Goal: Communication & Community: Participate in discussion

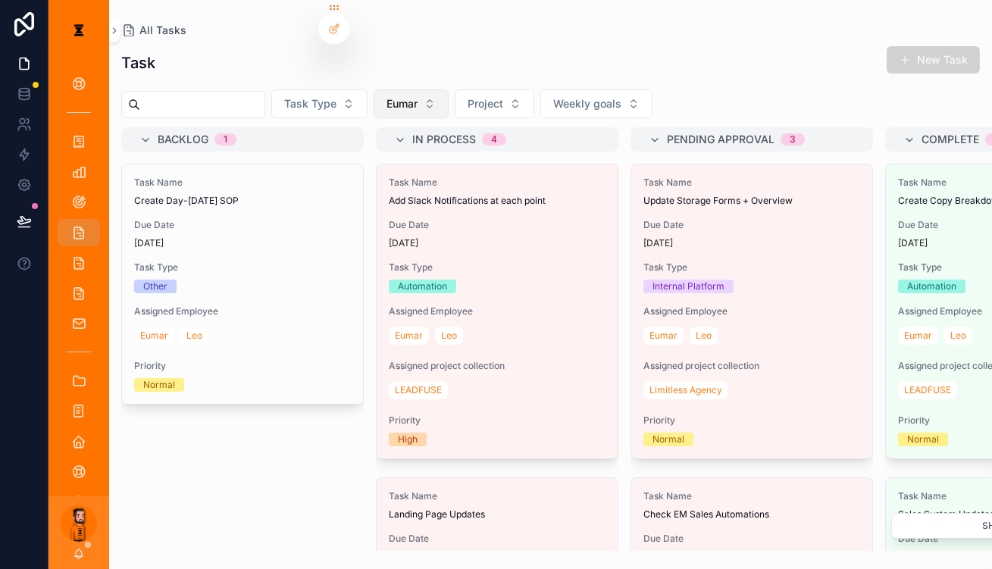
click at [394, 96] on span "Eumar" at bounding box center [402, 103] width 31 height 15
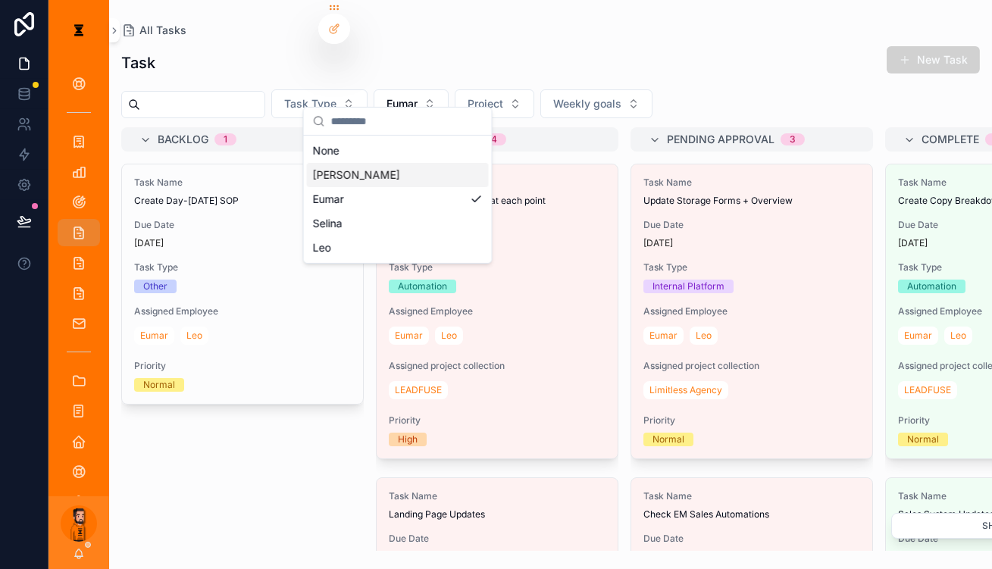
click at [393, 164] on div "[PERSON_NAME]" at bounding box center [398, 175] width 182 height 24
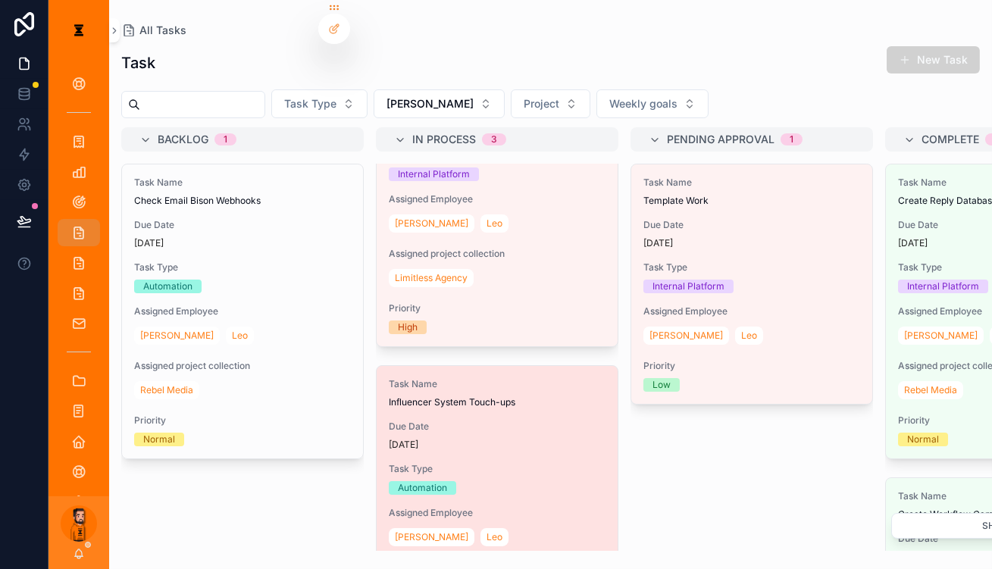
scroll to position [143, 0]
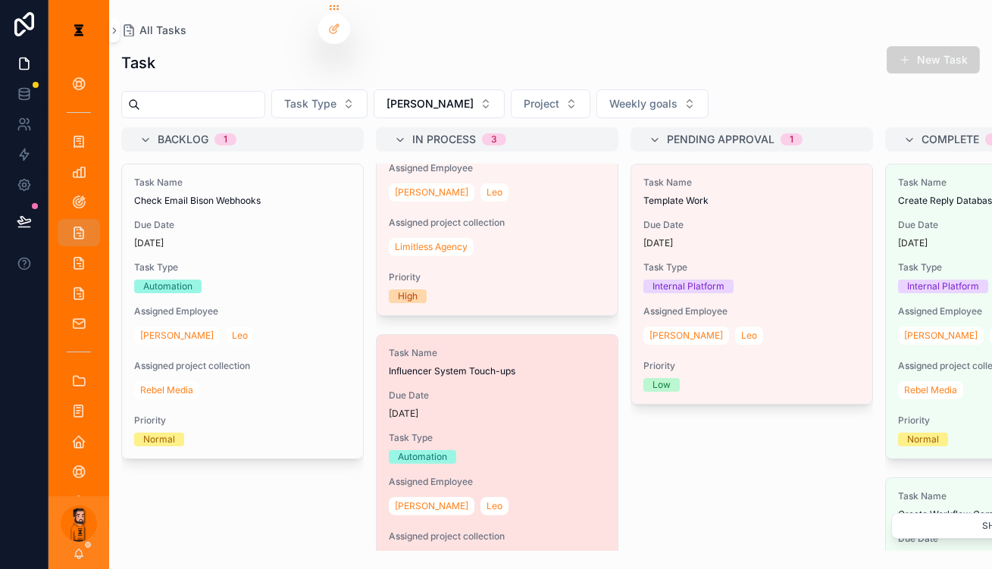
click at [450, 390] on span "Due Date" at bounding box center [497, 396] width 217 height 12
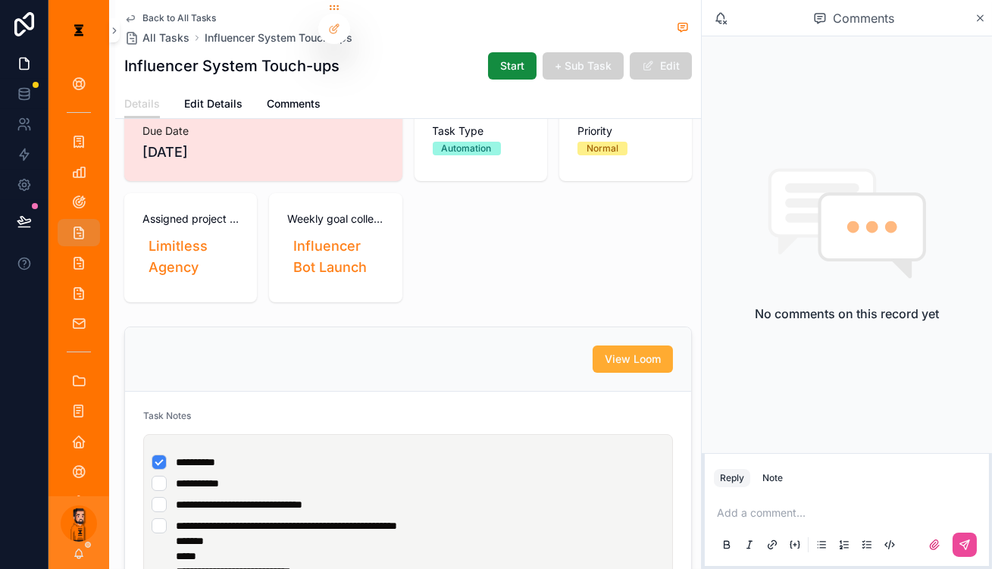
scroll to position [275, 0]
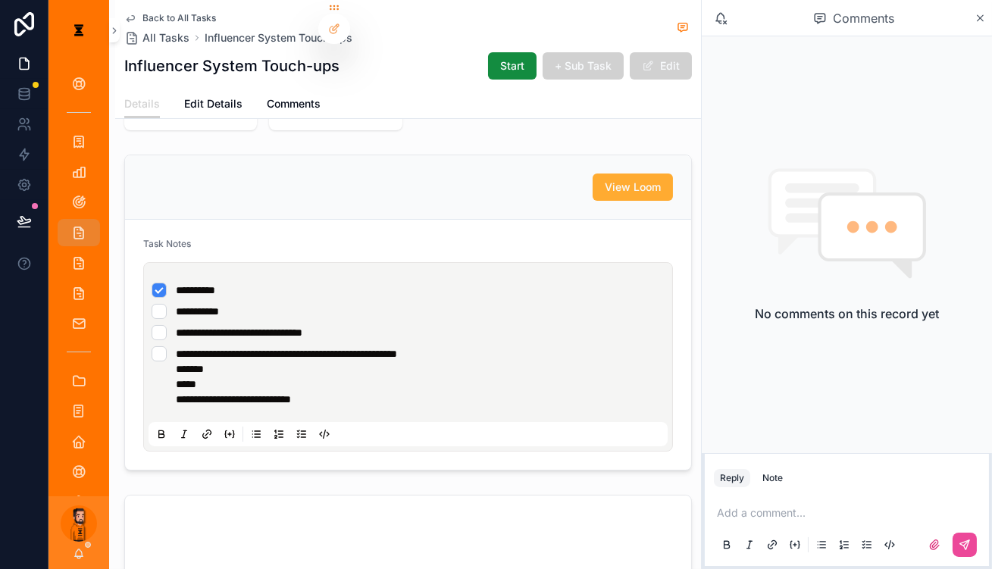
click at [797, 506] on p "scrollable content" at bounding box center [850, 513] width 266 height 15
click at [967, 543] on icon "scrollable content" at bounding box center [964, 545] width 9 height 9
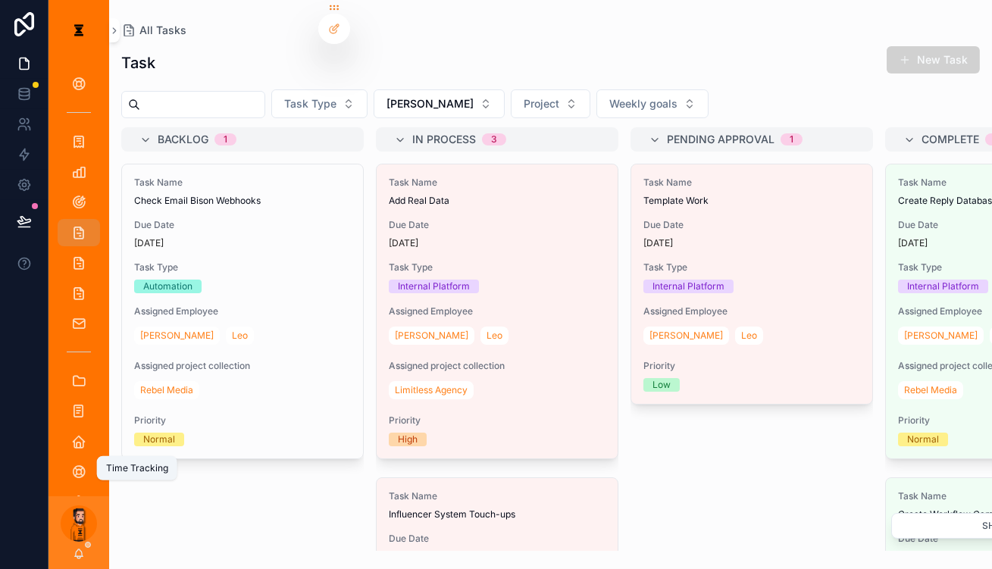
click at [71, 525] on icon "scrollable content" at bounding box center [78, 532] width 15 height 15
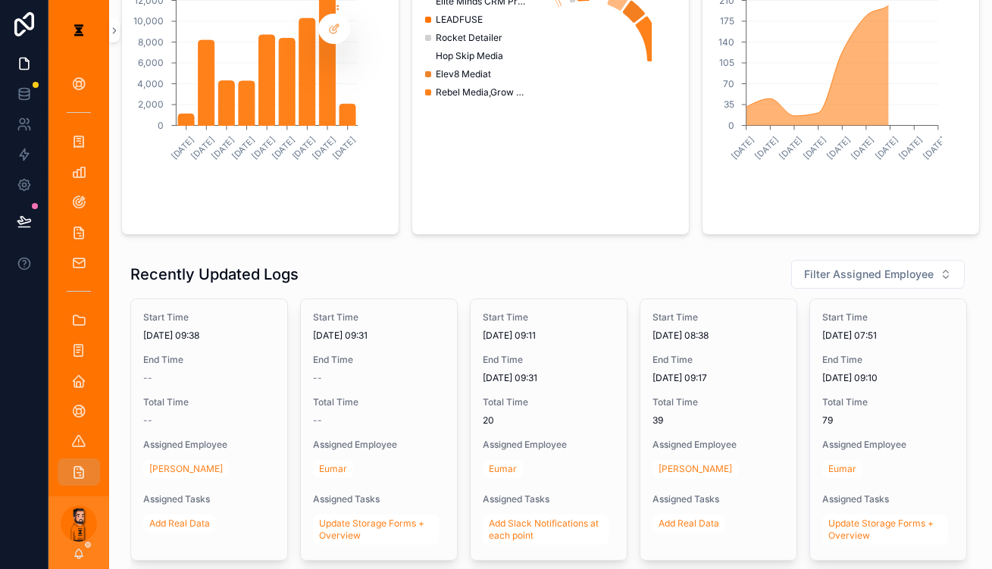
scroll to position [265, 0]
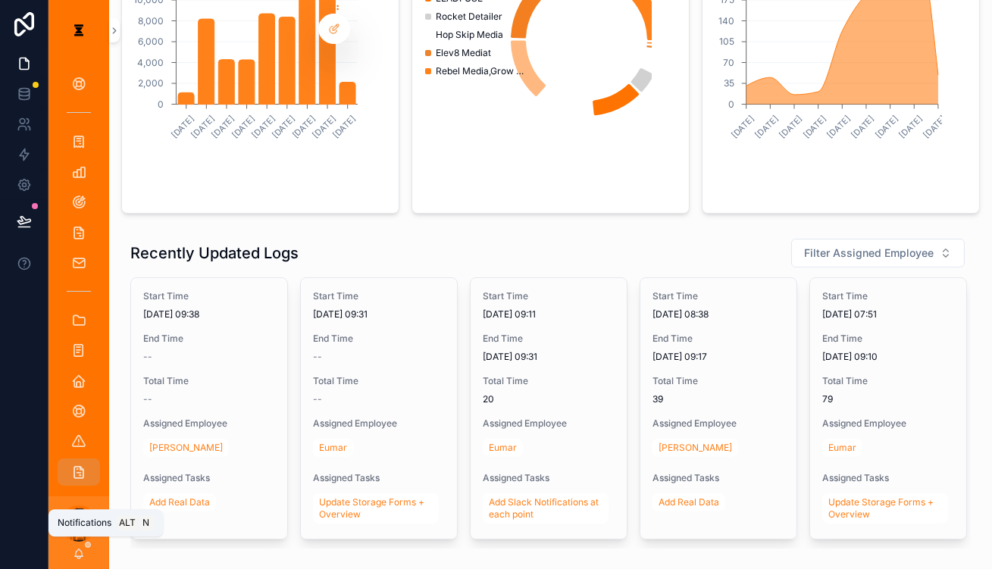
click at [73, 556] on icon "scrollable content" at bounding box center [79, 554] width 12 height 12
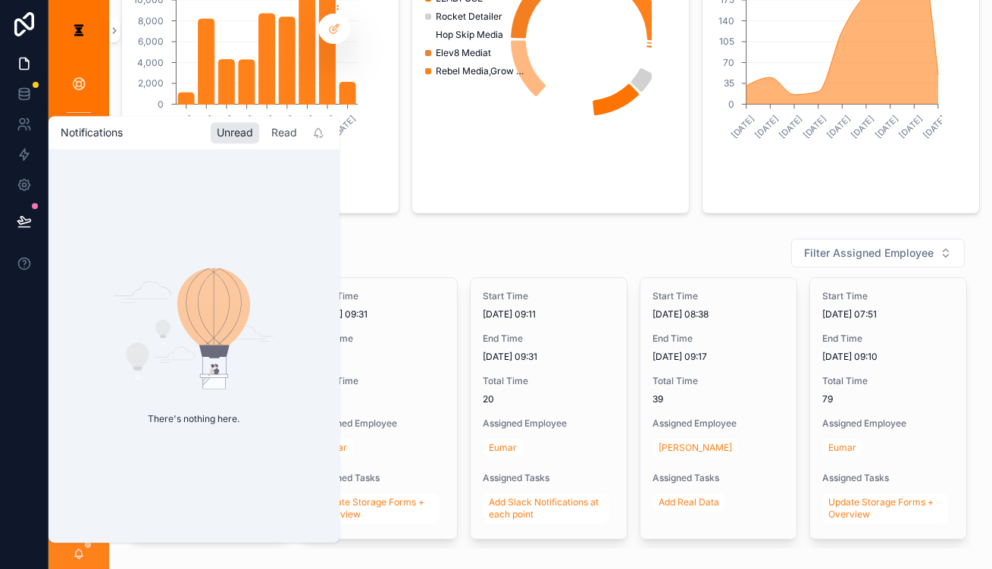
click at [265, 135] on div "Read" at bounding box center [284, 132] width 38 height 21
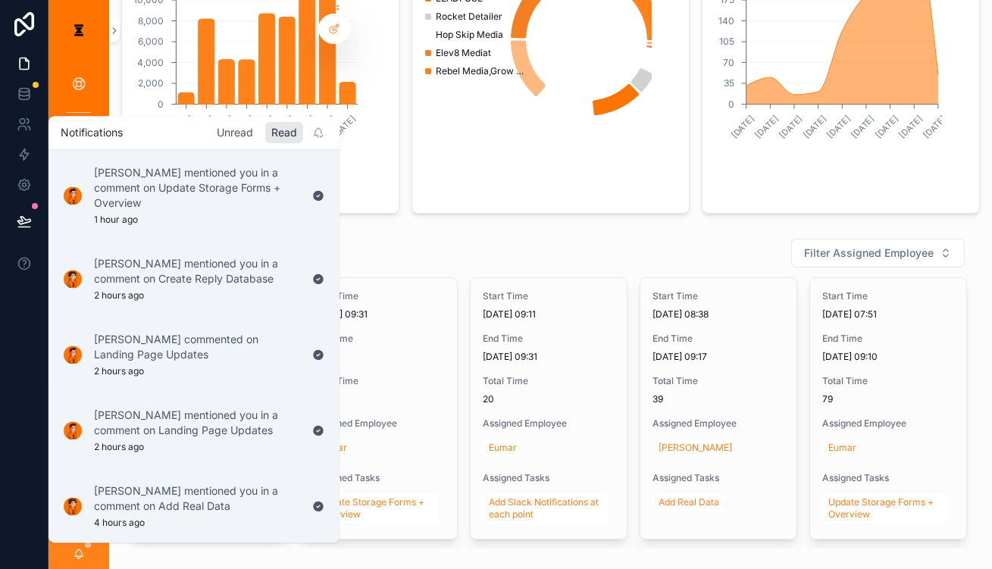
click at [214, 132] on div "Unread" at bounding box center [235, 132] width 49 height 21
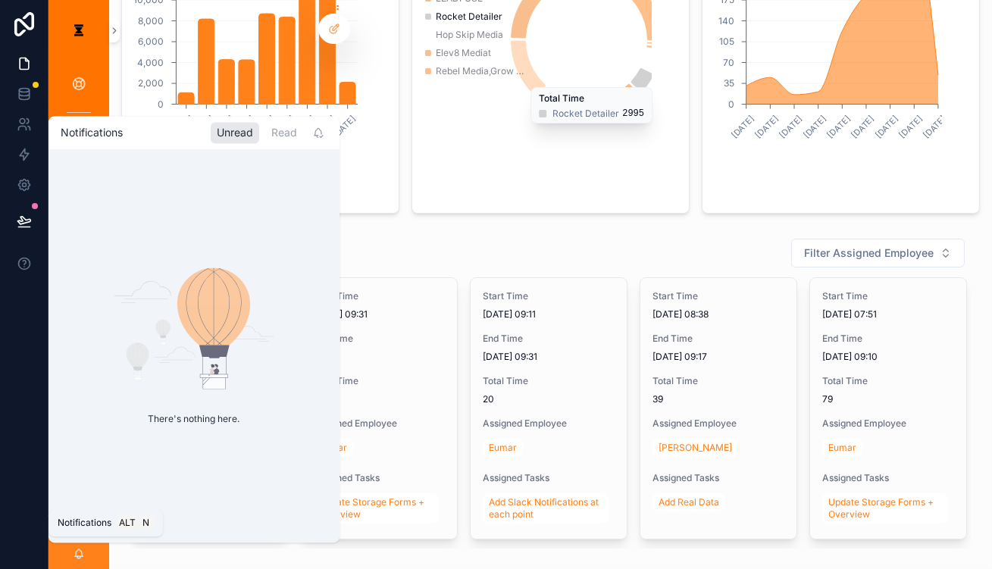
click at [73, 549] on icon "scrollable content" at bounding box center [79, 554] width 12 height 12
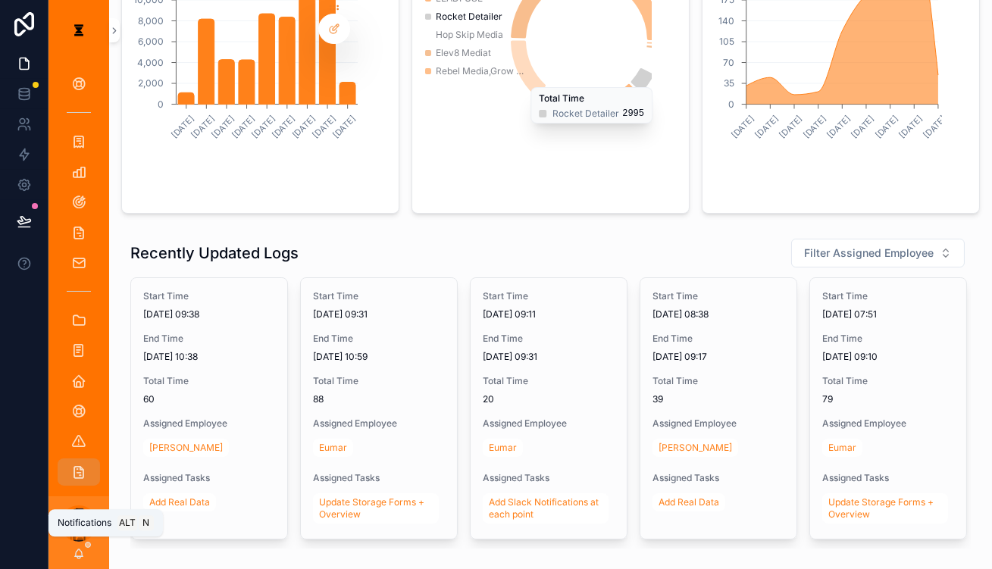
click at [73, 550] on icon "scrollable content" at bounding box center [79, 554] width 12 height 12
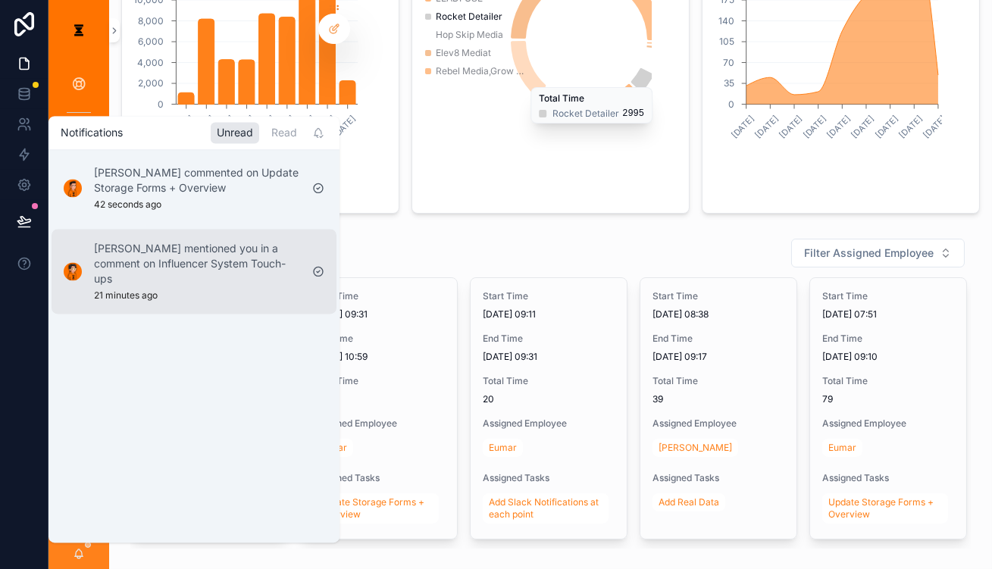
click at [187, 241] on p "[PERSON_NAME] mentioned you in a comment on Influencer System Touch-ups" at bounding box center [197, 263] width 206 height 45
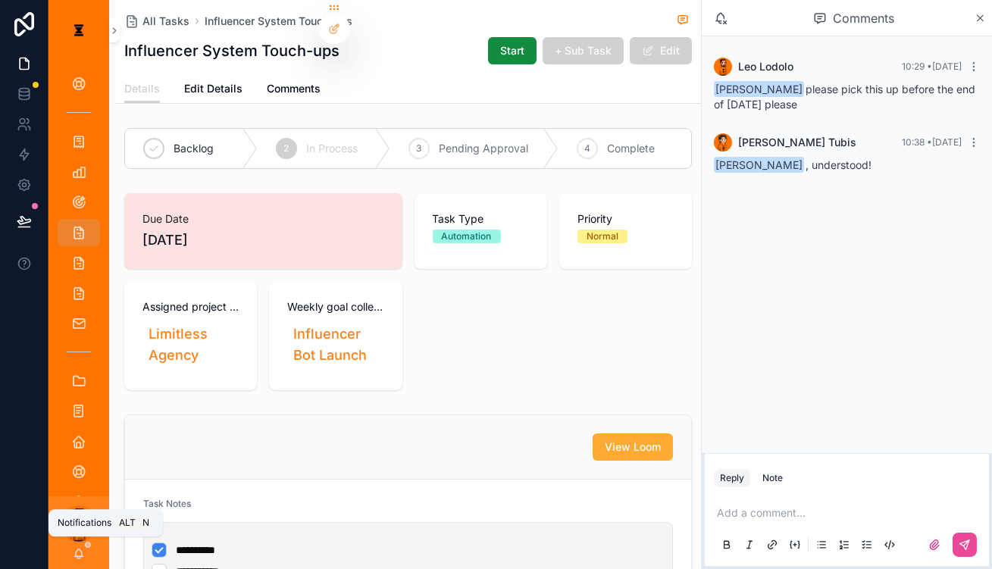
click at [73, 556] on icon "scrollable content" at bounding box center [79, 554] width 12 height 12
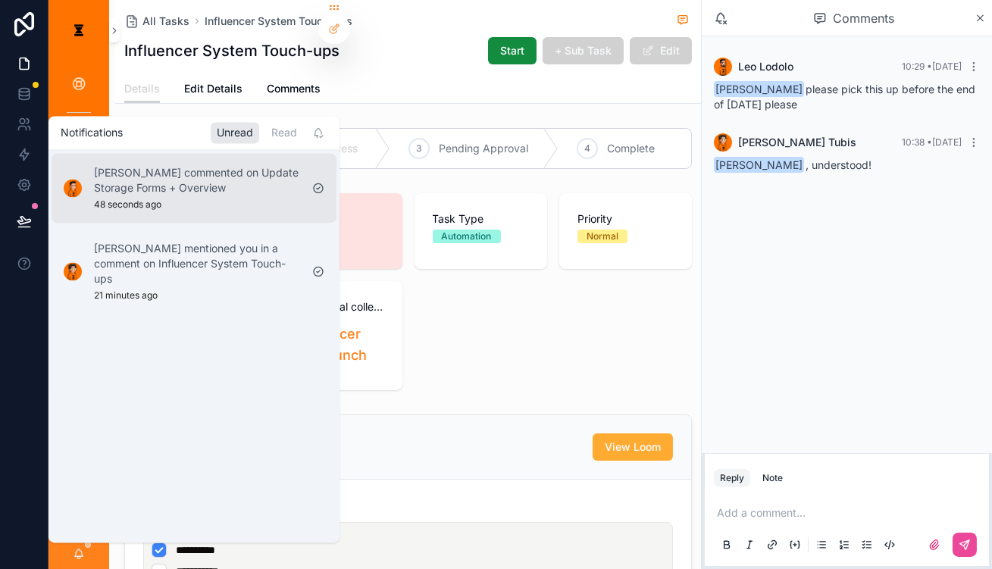
click at [189, 181] on p "[PERSON_NAME] commented on Update Storage Forms + Overview" at bounding box center [197, 180] width 206 height 30
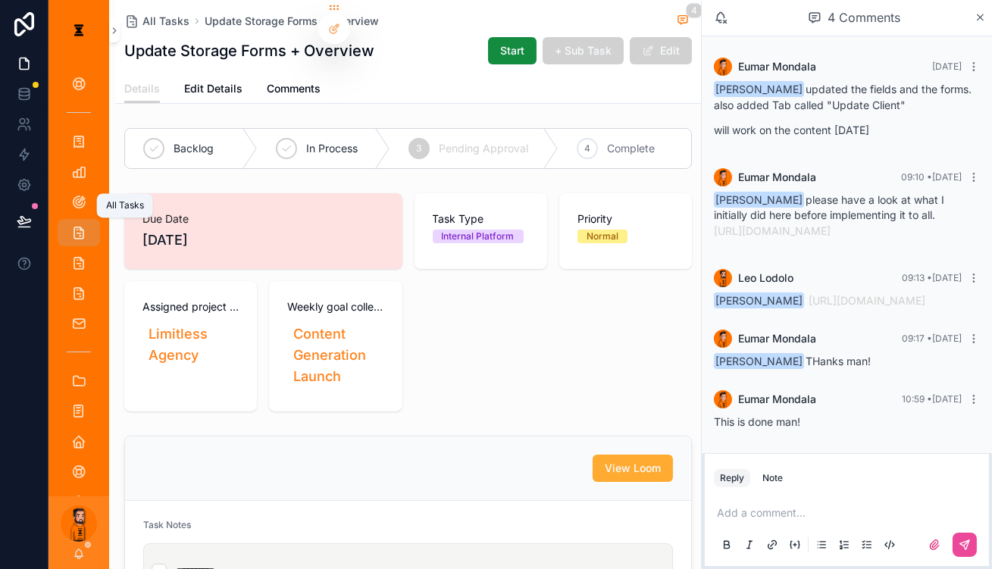
click at [79, 221] on div "All Tasks" at bounding box center [79, 233] width 24 height 24
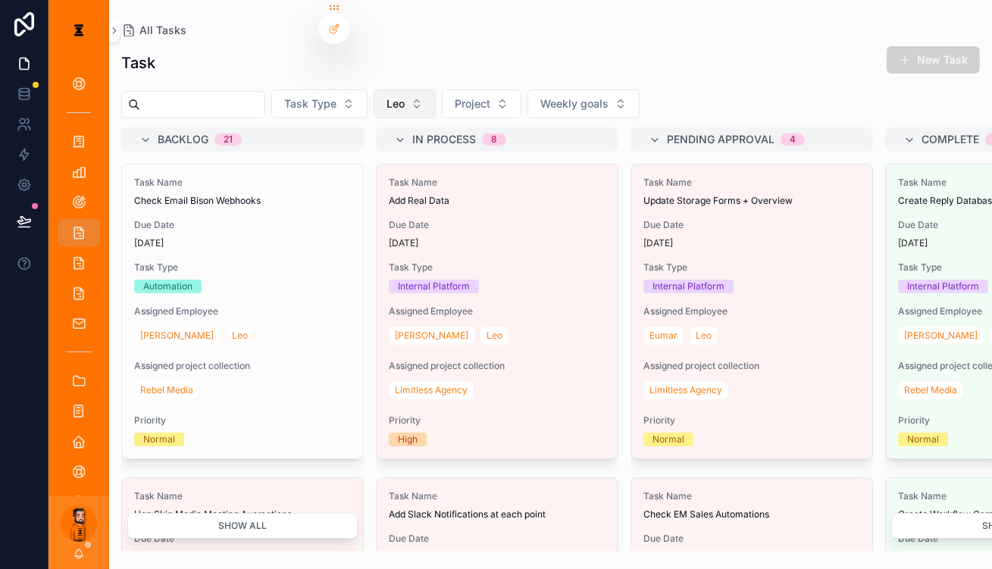
click at [406, 89] on button "Leo" at bounding box center [405, 103] width 62 height 29
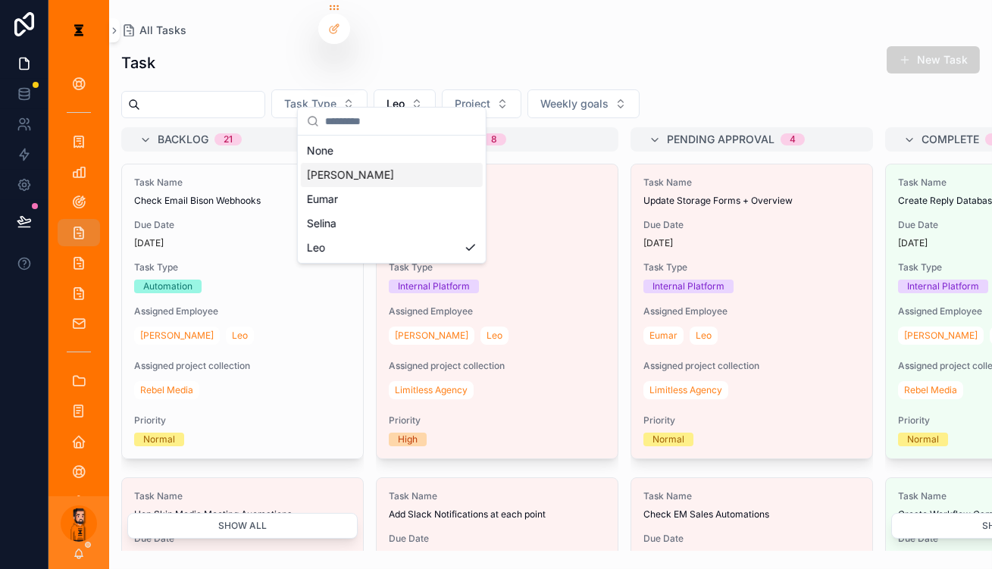
click at [347, 167] on div "[PERSON_NAME]" at bounding box center [392, 175] width 182 height 24
